Goal: Transaction & Acquisition: Download file/media

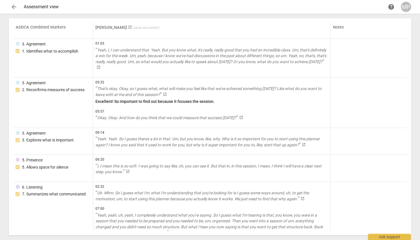
click at [128, 27] on span "launch" at bounding box center [130, 27] width 4 height 4
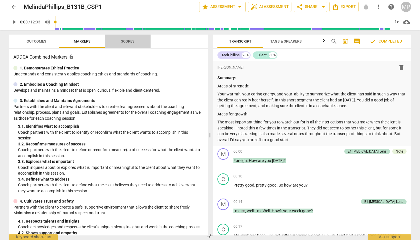
click at [129, 41] on span "Scores" at bounding box center [128, 41] width 14 height 4
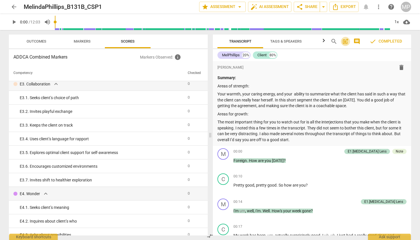
click at [345, 41] on span "post_add" at bounding box center [345, 41] width 7 height 7
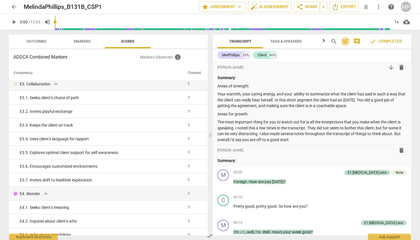
click at [345, 41] on span "post_add" at bounding box center [345, 41] width 7 height 7
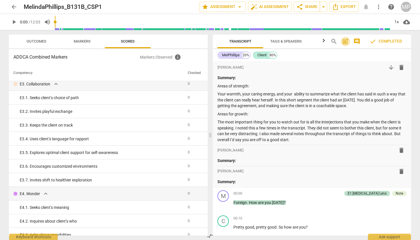
click at [345, 41] on span "post_add" at bounding box center [345, 41] width 7 height 7
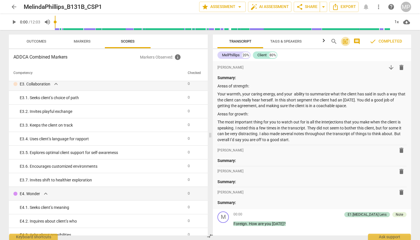
click at [346, 41] on span "post_add" at bounding box center [345, 41] width 7 height 7
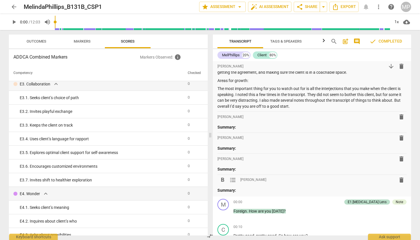
scroll to position [37, 0]
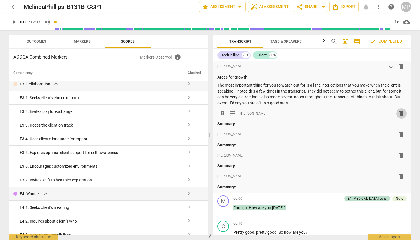
click at [400, 113] on span "delete" at bounding box center [401, 113] width 7 height 7
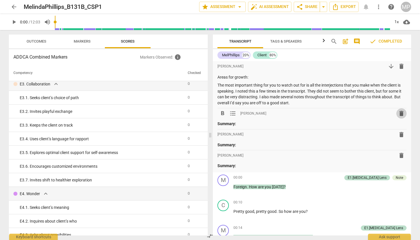
click at [399, 114] on span "delete" at bounding box center [401, 113] width 7 height 7
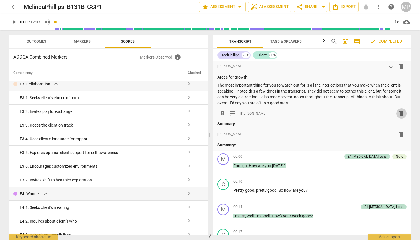
click at [399, 112] on span "delete" at bounding box center [401, 113] width 7 height 7
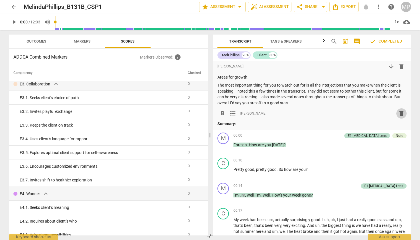
click at [399, 113] on span "delete" at bounding box center [401, 113] width 7 height 7
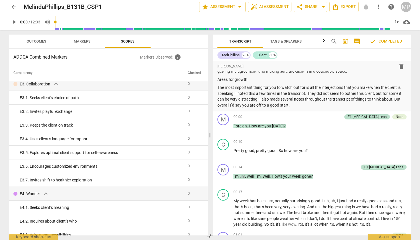
scroll to position [14, 0]
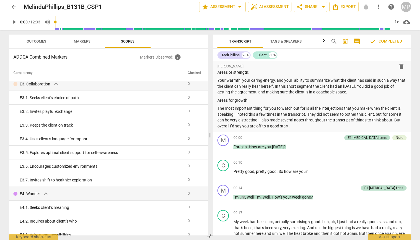
click at [357, 40] on span "comment" at bounding box center [357, 41] width 7 height 7
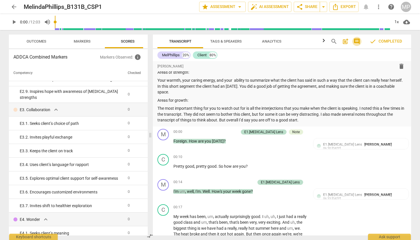
click at [357, 40] on span "comment" at bounding box center [357, 41] width 7 height 7
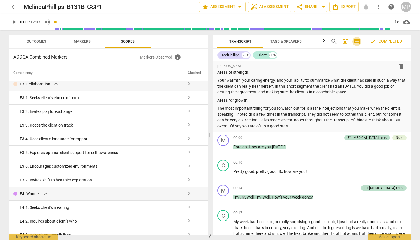
click at [357, 40] on span "comment" at bounding box center [357, 41] width 7 height 7
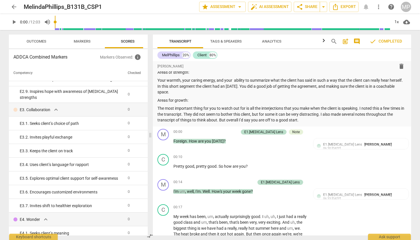
click at [357, 40] on span "comment" at bounding box center [357, 41] width 7 height 7
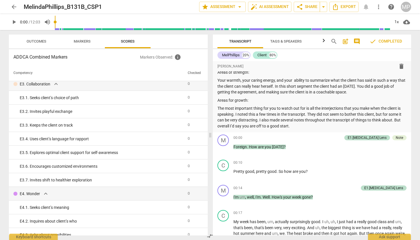
click at [357, 40] on span "comment" at bounding box center [357, 41] width 7 height 7
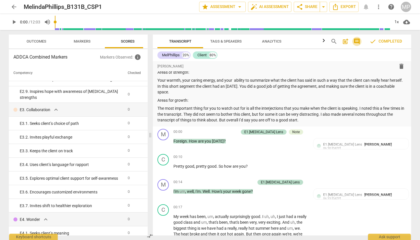
click at [357, 40] on span "comment" at bounding box center [357, 41] width 7 height 7
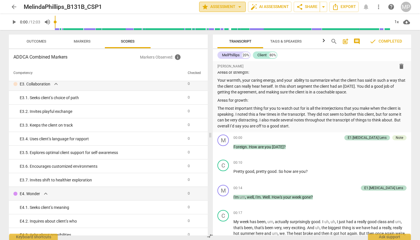
click at [237, 7] on span "arrow_drop_down" at bounding box center [239, 6] width 7 height 7
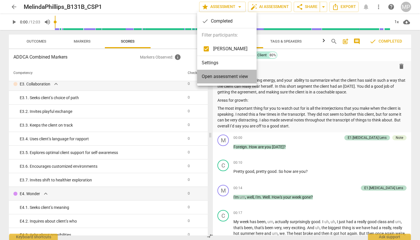
click at [233, 74] on span "Open assessment view" at bounding box center [225, 76] width 46 height 7
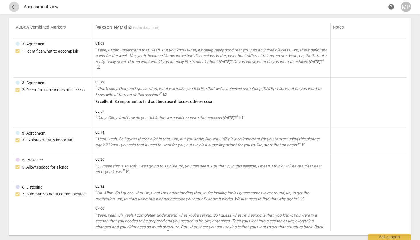
click at [15, 6] on span "arrow_back" at bounding box center [14, 6] width 7 height 7
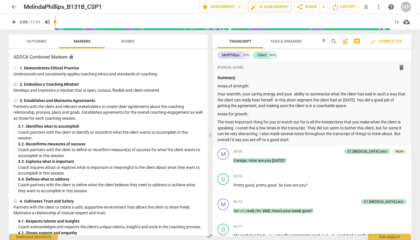
click at [272, 6] on span "auto_fix_high AI Assessment" at bounding box center [270, 6] width 38 height 7
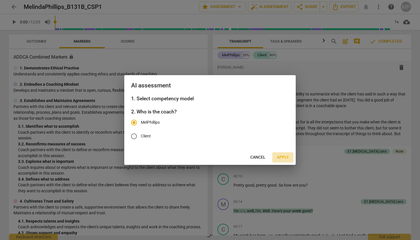
click at [284, 157] on span "Apply" at bounding box center [283, 158] width 12 height 6
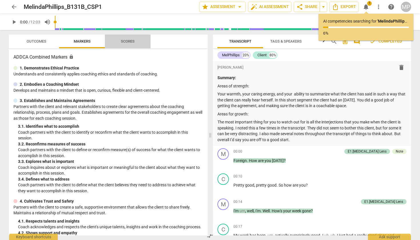
click at [129, 41] on span "Scores" at bounding box center [128, 41] width 14 height 4
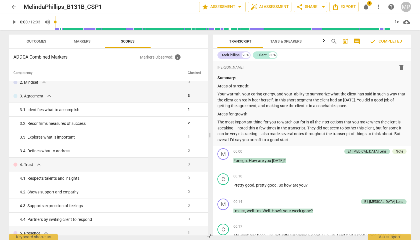
click at [367, 5] on span "notifications" at bounding box center [366, 6] width 7 height 7
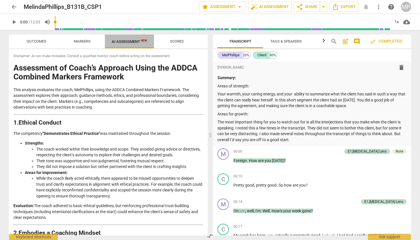
click at [133, 43] on span "AI Assessment New" at bounding box center [129, 41] width 35 height 4
click at [346, 6] on span "Export" at bounding box center [344, 6] width 24 height 7
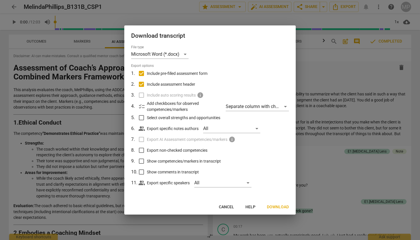
click at [189, 171] on span "Show comments in transcript" at bounding box center [173, 172] width 52 height 6
click at [147, 171] on input "Show comments in transcript" at bounding box center [141, 172] width 11 height 11
checkbox input "true"
click at [143, 160] on input "Show competencies/markers in transcript" at bounding box center [141, 161] width 11 height 11
checkbox input "true"
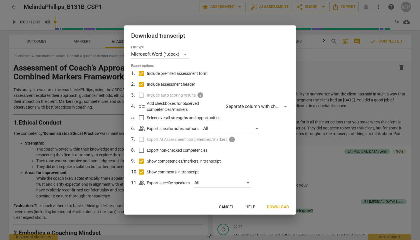
click at [140, 148] on input "Export non-checked competencies" at bounding box center [141, 150] width 11 height 11
checkbox input "true"
click at [141, 115] on input "Select overall strengths and opportunities" at bounding box center [141, 117] width 11 height 11
checkbox input "true"
click at [246, 107] on div "Separate column with check marks" at bounding box center [257, 106] width 63 height 9
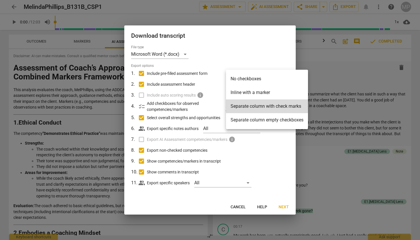
click at [219, 104] on div at bounding box center [210, 120] width 420 height 240
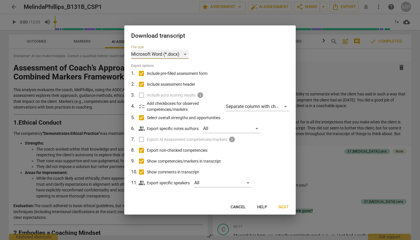
click at [184, 53] on div "Microsoft Word (*.docx)" at bounding box center [159, 54] width 57 height 9
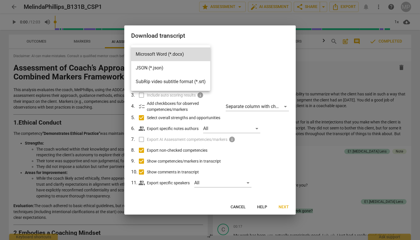
click at [245, 69] on div at bounding box center [210, 120] width 420 height 240
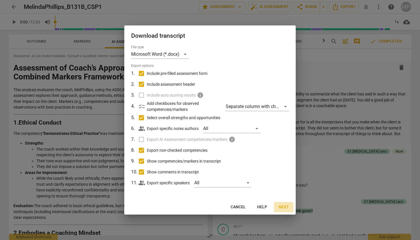
click at [284, 204] on span "Next" at bounding box center [284, 207] width 10 height 6
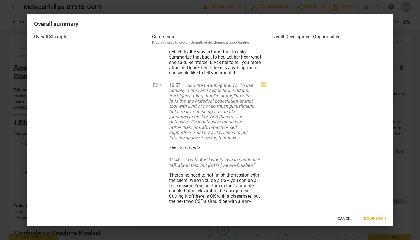
scroll to position [1489, 0]
click at [375, 220] on span "Download" at bounding box center [375, 219] width 22 height 6
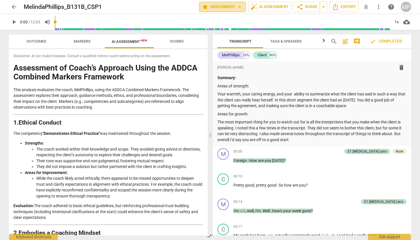
click at [238, 5] on span "arrow_drop_down" at bounding box center [239, 6] width 7 height 7
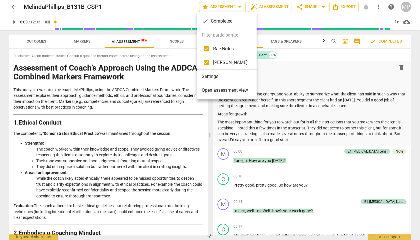
click at [228, 91] on span "Open assessment view" at bounding box center [225, 90] width 46 height 7
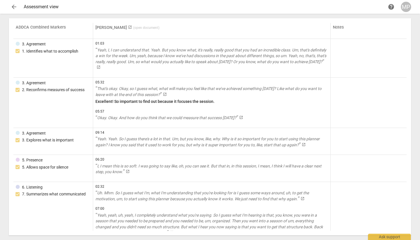
click at [12, 5] on span "arrow_back" at bounding box center [14, 6] width 7 height 7
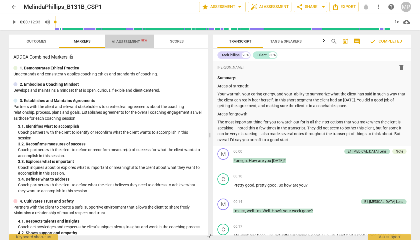
click at [135, 41] on span "AI Assessment New" at bounding box center [129, 41] width 35 height 4
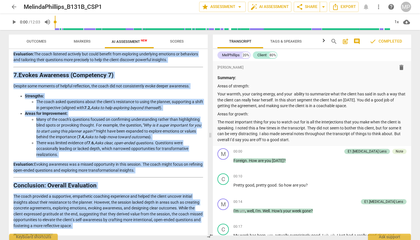
scroll to position [809, 0]
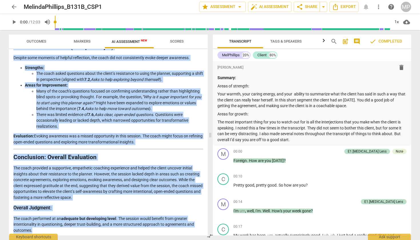
drag, startPoint x: 14, startPoint y: 67, endPoint x: 169, endPoint y: 240, distance: 231.7
click at [169, 240] on div "Outcomes Markers AI Assessment New Scores Disclaimer: AI can make mistakes. Con…" at bounding box center [107, 135] width 206 height 210
copy div "Loremipsum do Sitam’c Adipisci Elits doe TEMPO Incididu Utlabor Etdolorem Aliq …"
